Goal: Information Seeking & Learning: Learn about a topic

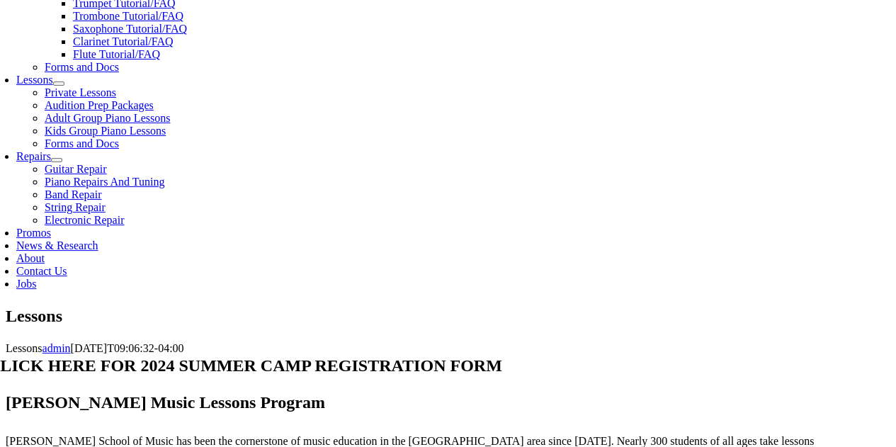
scroll to position [227, 0]
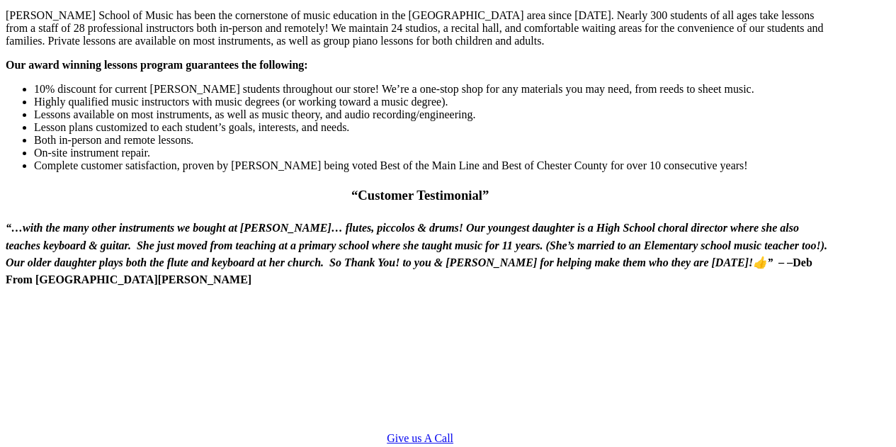
scroll to position [1008, 0]
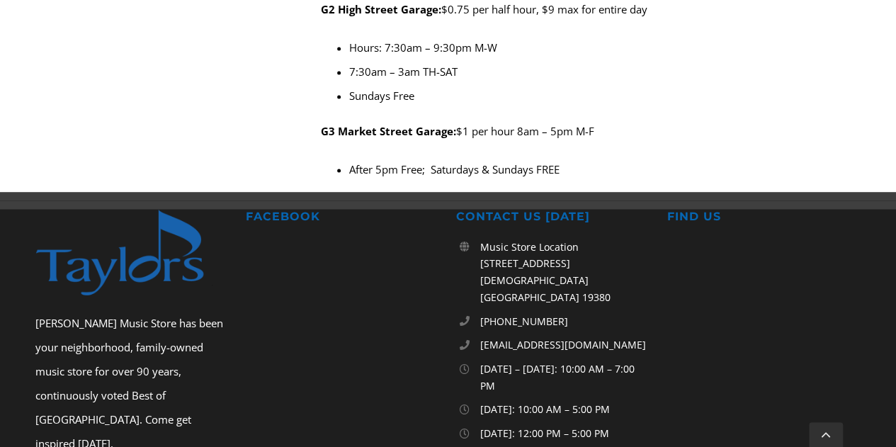
scroll to position [3816, 0]
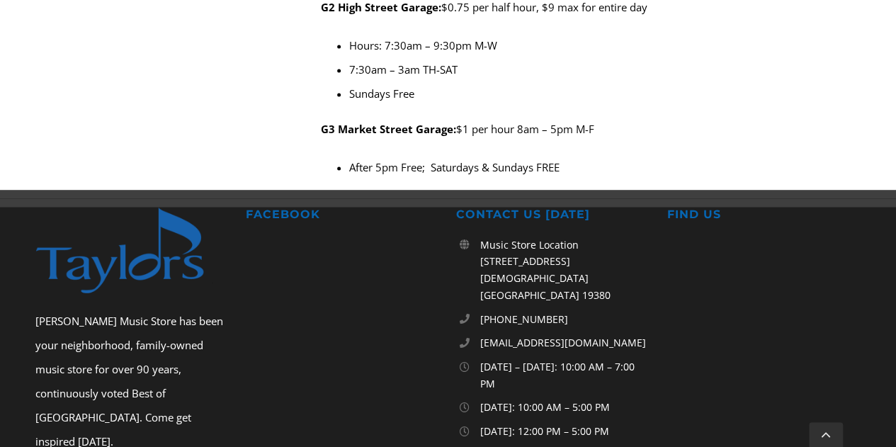
click at [482, 345] on div "Taylor’s Music Store has been your neighborhood, family-owned music store for o…" at bounding box center [447, 395] width 913 height 376
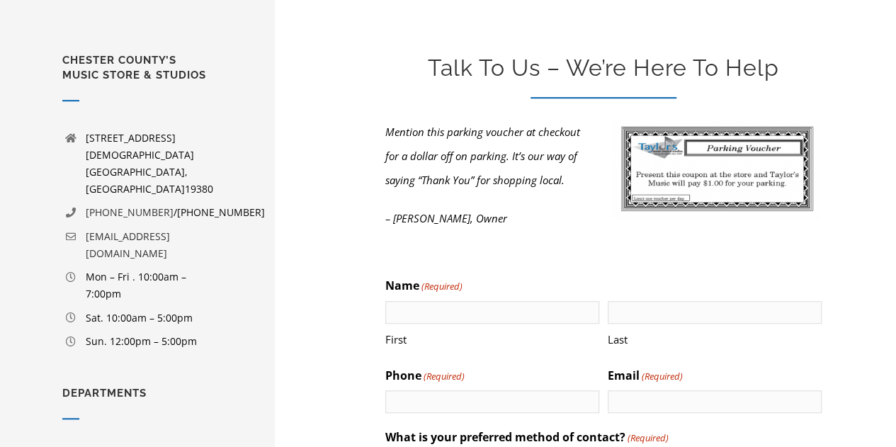
scroll to position [0, 0]
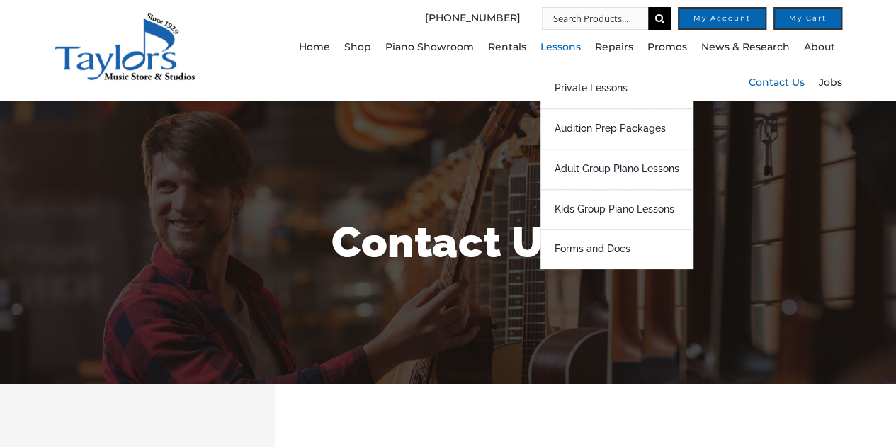
click at [568, 47] on span "Lessons" at bounding box center [560, 47] width 40 height 23
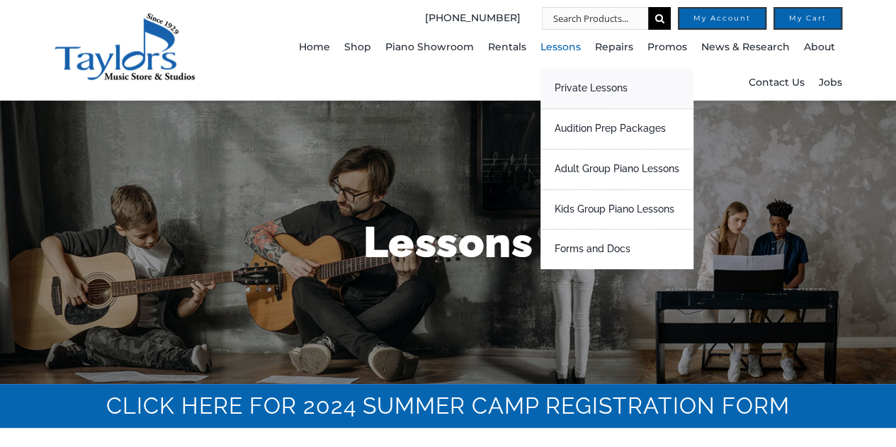
click at [619, 83] on span "Private Lessons" at bounding box center [590, 88] width 73 height 23
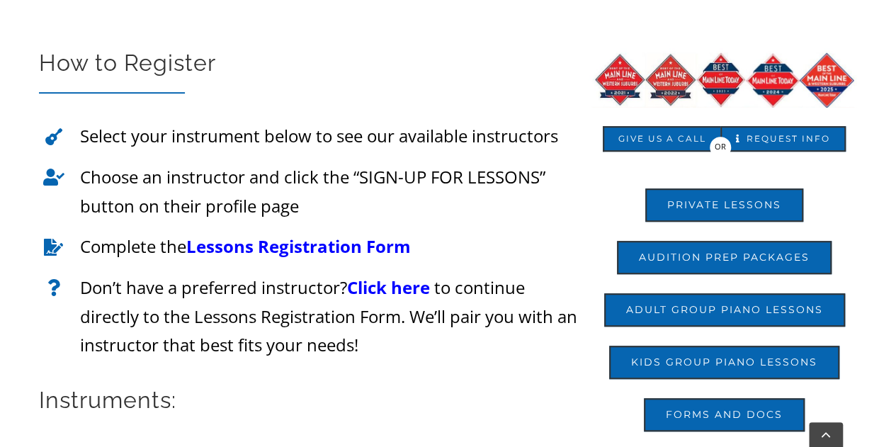
scroll to position [782, 0]
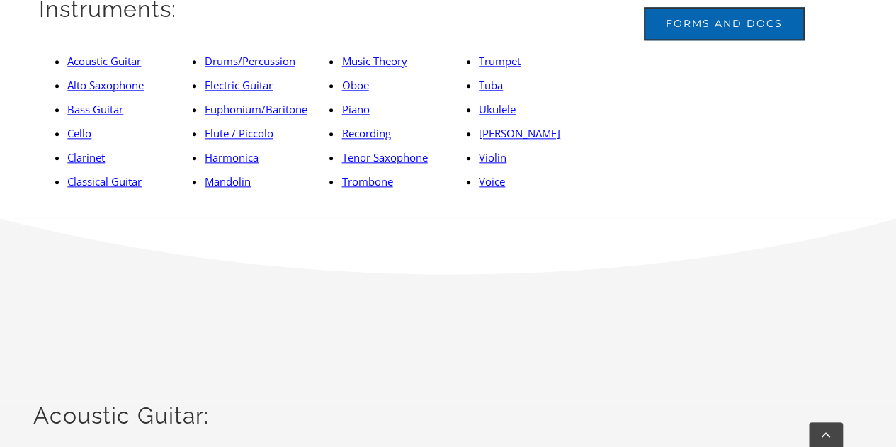
click at [353, 111] on link "Piano" at bounding box center [355, 109] width 28 height 14
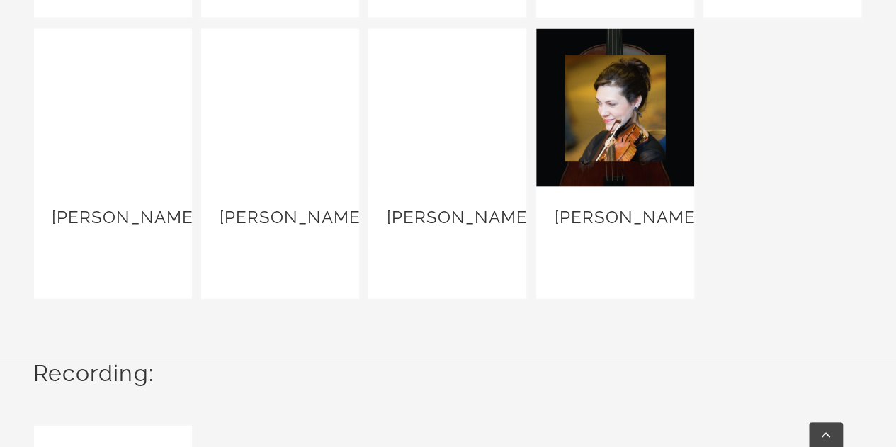
scroll to position [6841, 0]
